Goal: Navigation & Orientation: Understand site structure

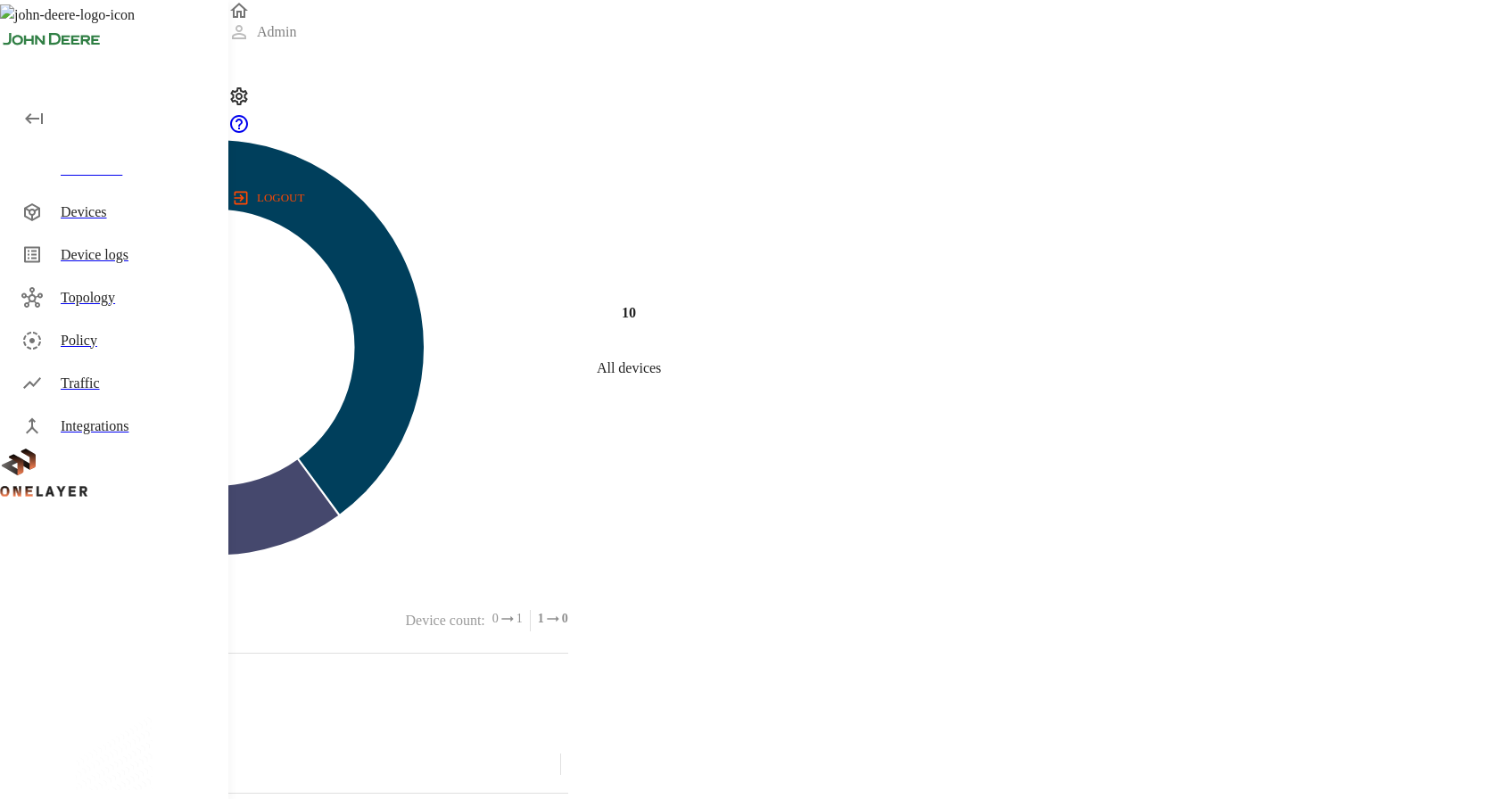
scroll to position [632, 0]
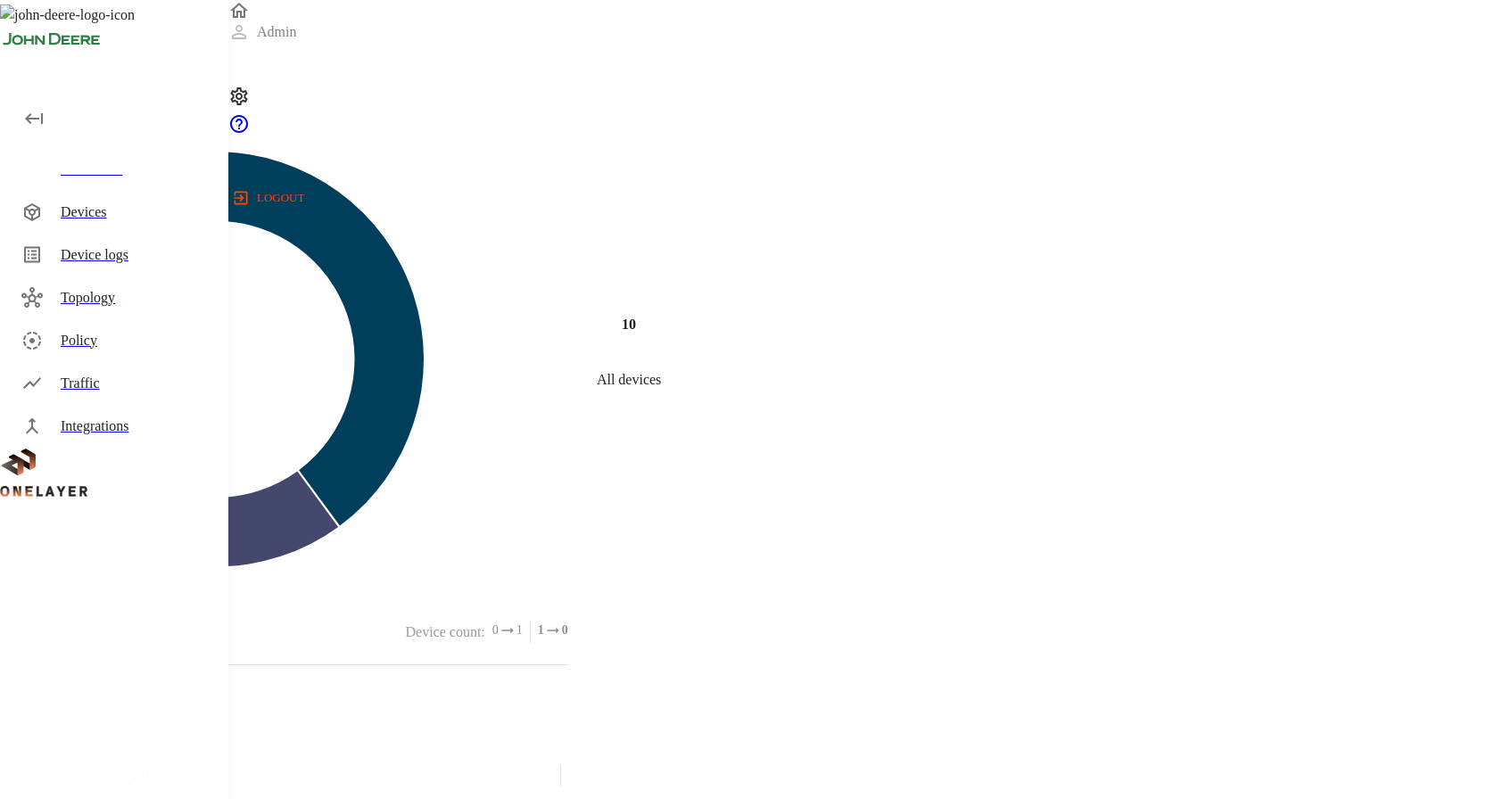
click at [134, 385] on div "Traffic" at bounding box center [137, 384] width 154 height 22
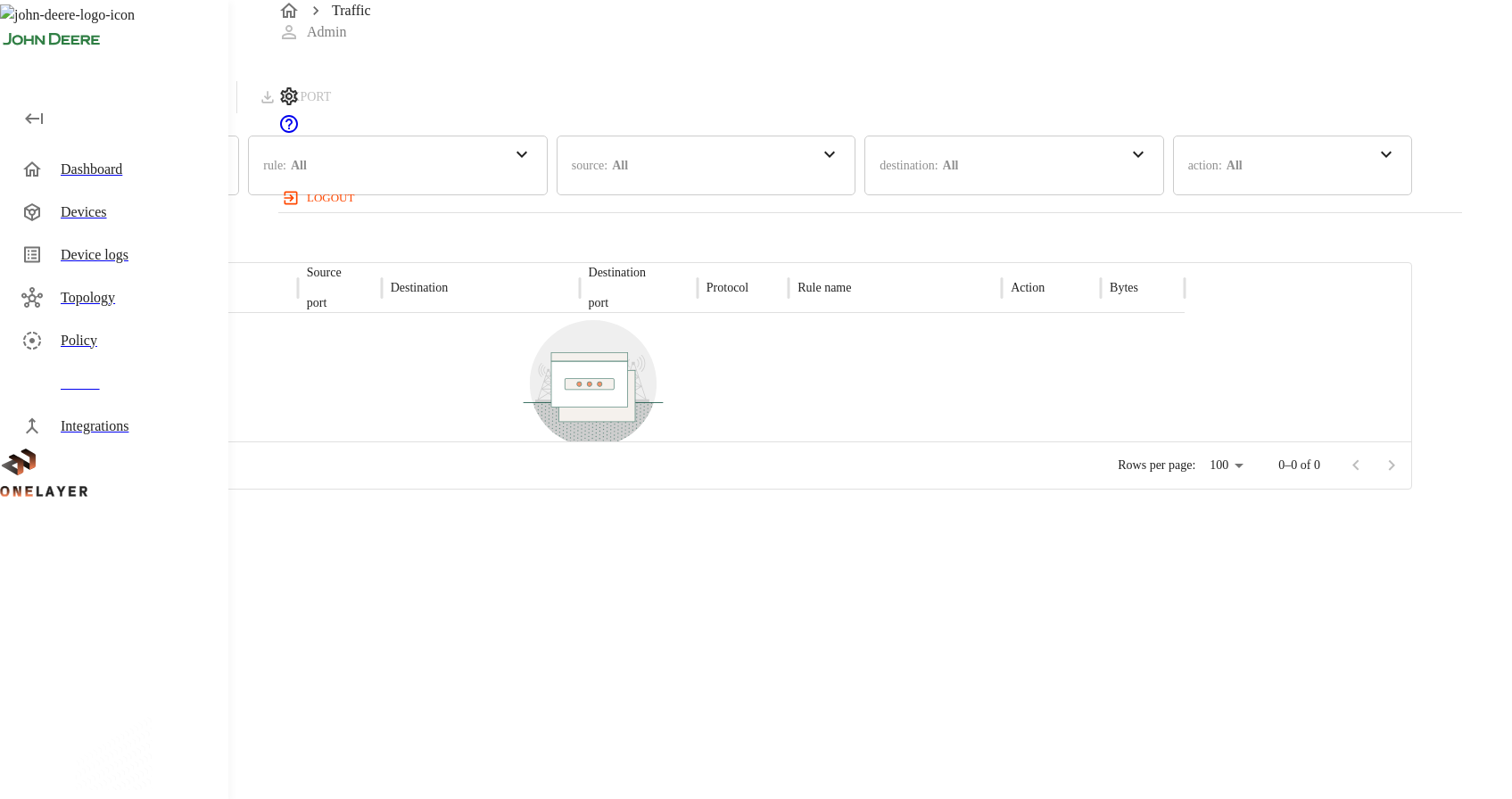
click at [173, 294] on div "Topology" at bounding box center [137, 298] width 154 height 22
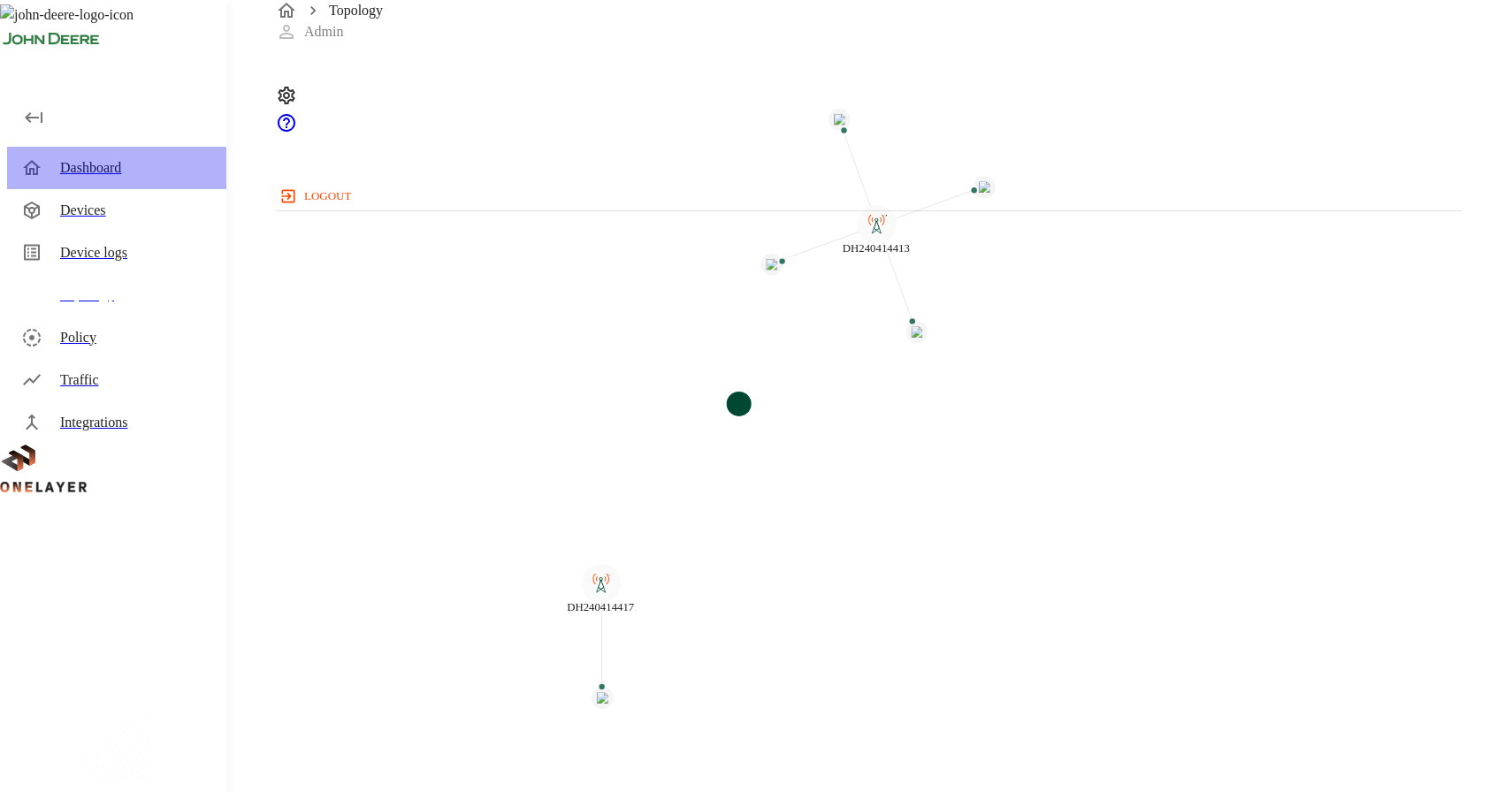
click at [141, 186] on div "Dashboard" at bounding box center [116, 168] width 219 height 42
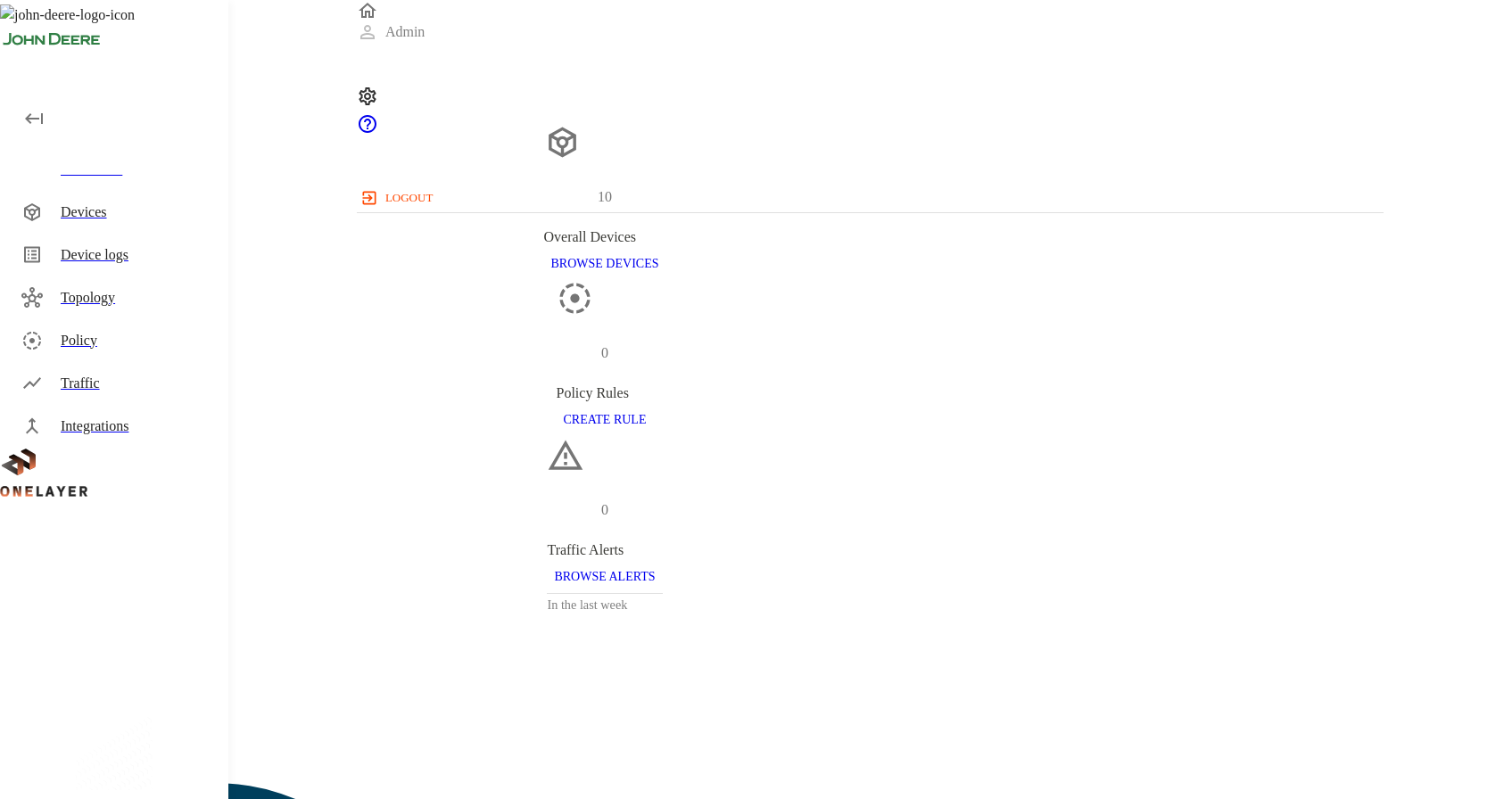
click at [142, 268] on div "Device logs" at bounding box center [117, 255] width 221 height 43
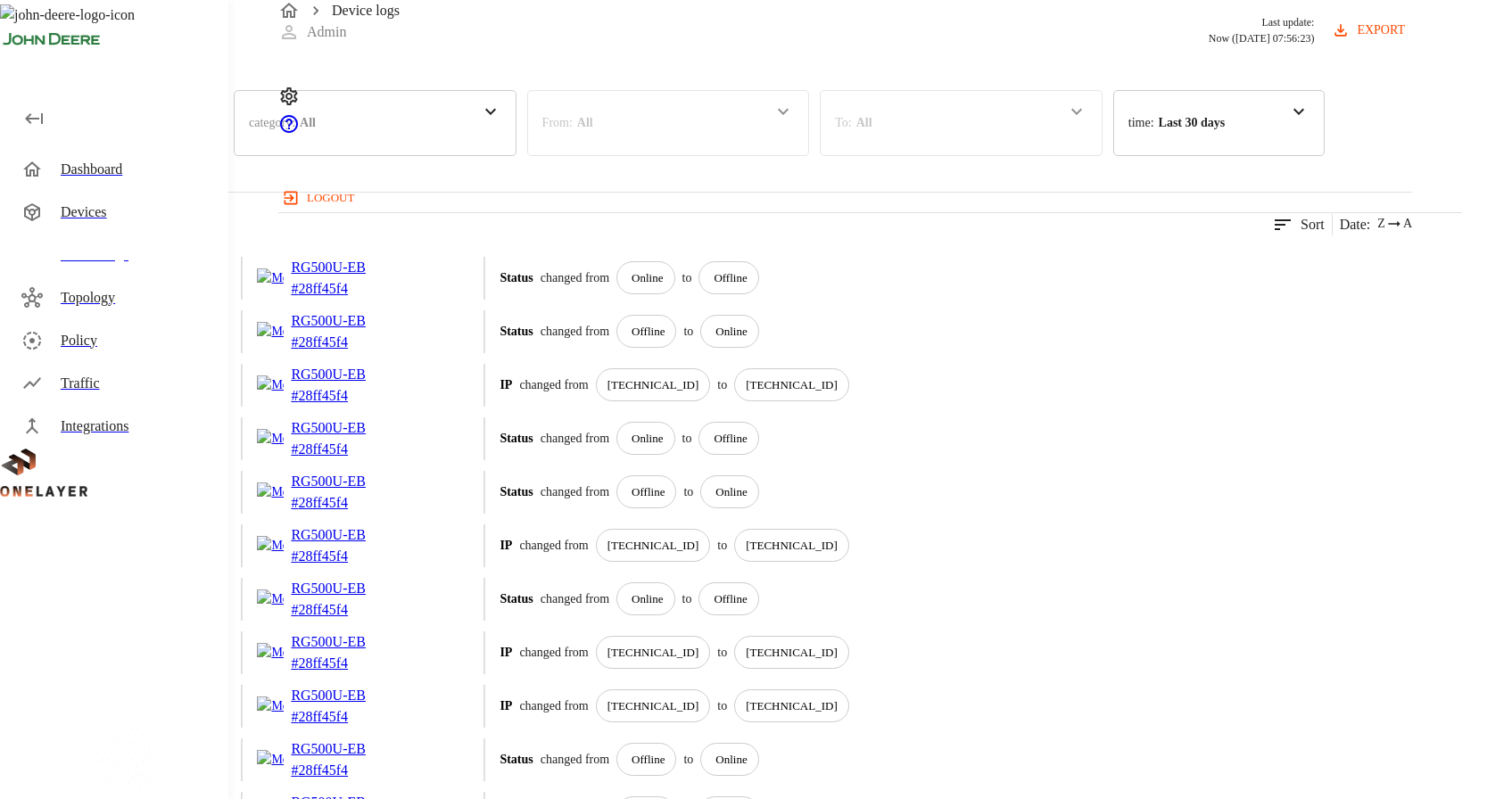
click at [158, 181] on div "Dashboard" at bounding box center [117, 169] width 221 height 43
